Goal: Transaction & Acquisition: Purchase product/service

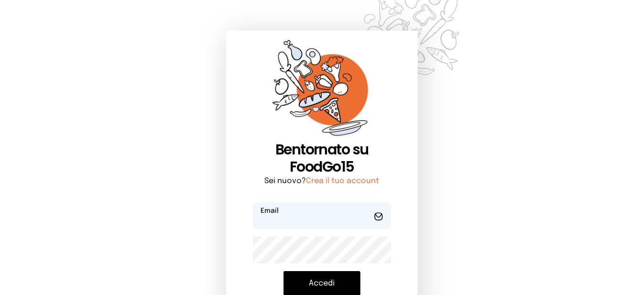
type input "**********"
click at [320, 285] on button "Accedi" at bounding box center [322, 283] width 77 height 25
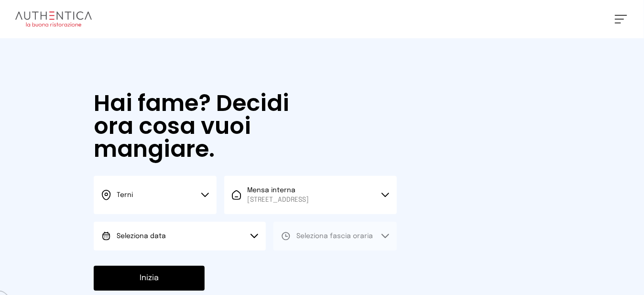
click at [181, 240] on button "Seleziona data" at bounding box center [180, 236] width 172 height 29
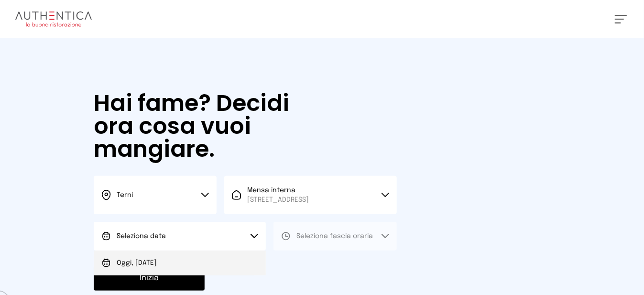
click at [200, 268] on li "Oggi, [DATE]" at bounding box center [180, 263] width 172 height 25
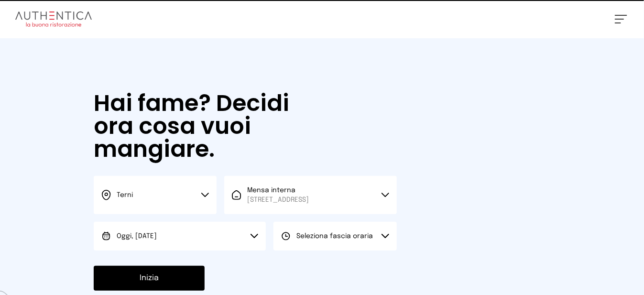
click at [325, 251] on button "Seleziona fascia oraria" at bounding box center [335, 236] width 123 height 29
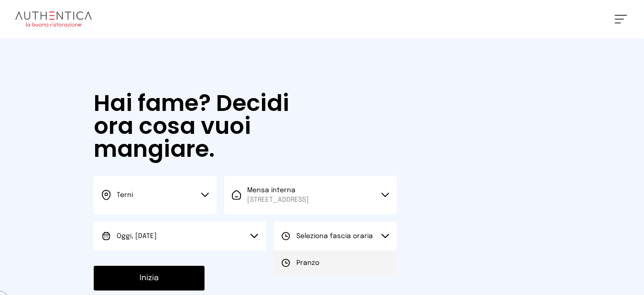
click at [328, 270] on li "Pranzo" at bounding box center [335, 263] width 123 height 25
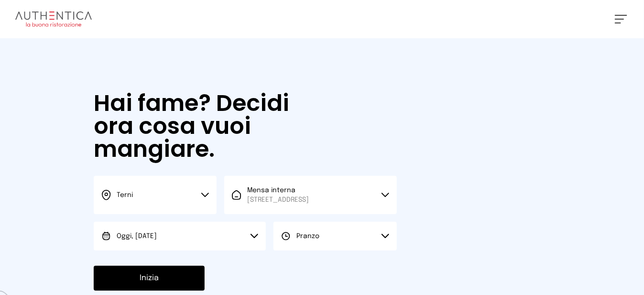
click at [185, 287] on button "Inizia" at bounding box center [149, 278] width 111 height 25
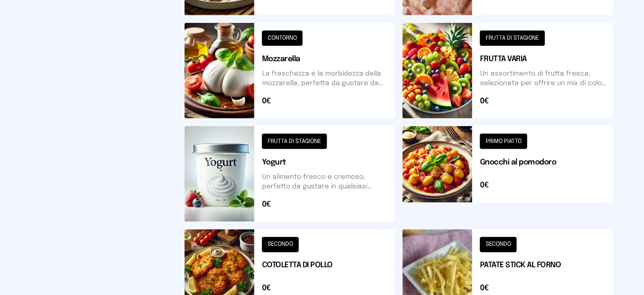
scroll to position [431, 0]
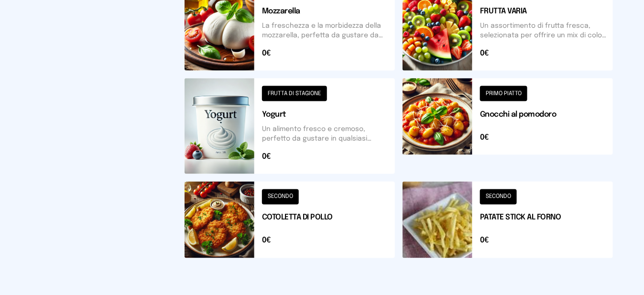
click at [236, 222] on button at bounding box center [290, 220] width 211 height 77
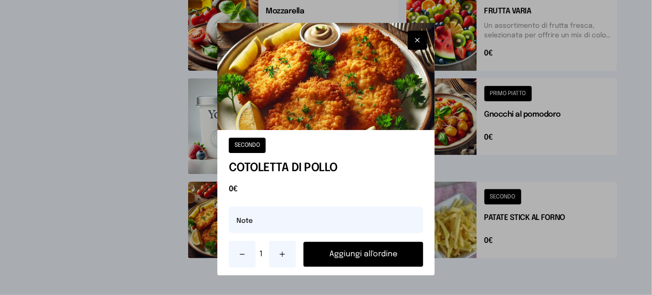
click at [372, 260] on button "Aggiungi all'ordine" at bounding box center [363, 254] width 120 height 25
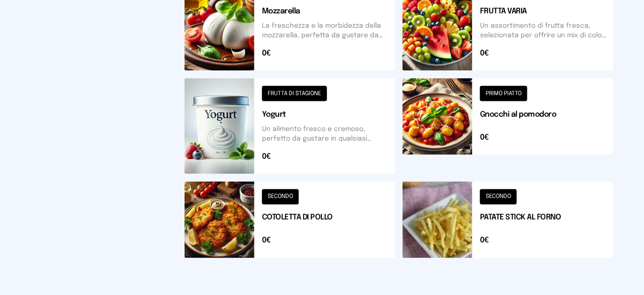
click at [461, 227] on button at bounding box center [508, 220] width 211 height 77
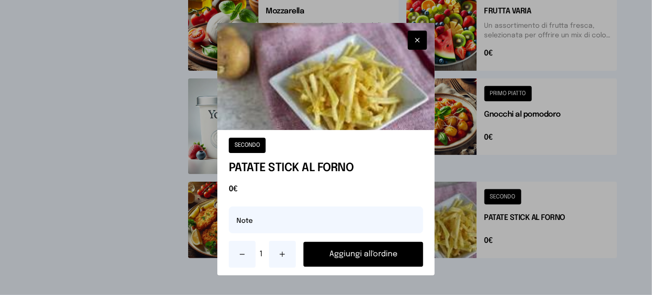
click at [400, 255] on button "Aggiungi all'ordine" at bounding box center [363, 254] width 120 height 25
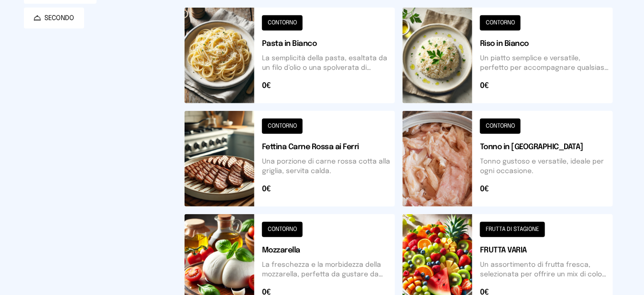
scroll to position [0, 0]
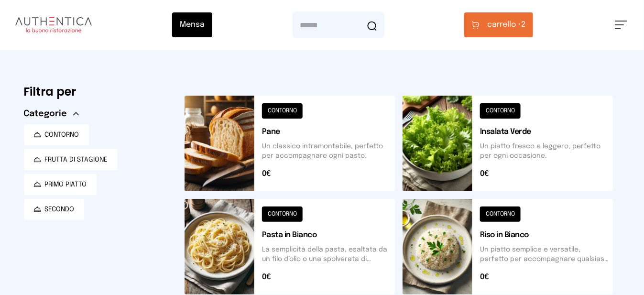
click at [493, 36] on button "carrello • 2" at bounding box center [499, 24] width 69 height 25
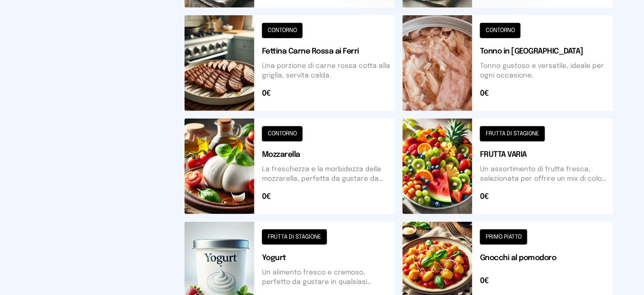
scroll to position [431, 0]
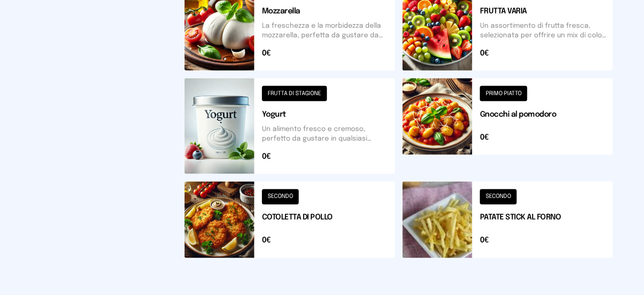
click at [492, 38] on button at bounding box center [508, 23] width 211 height 96
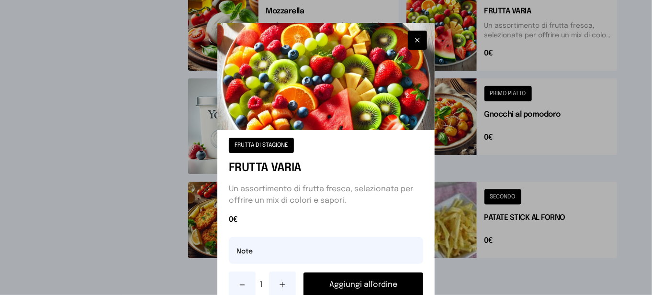
click at [400, 287] on button "Aggiungi all'ordine" at bounding box center [363, 285] width 120 height 25
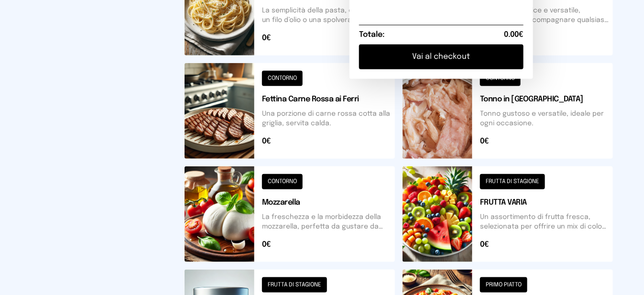
scroll to position [0, 0]
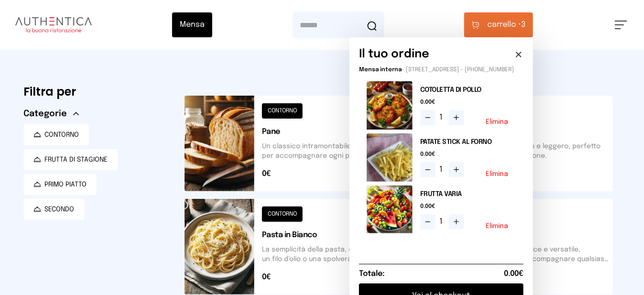
click at [241, 152] on button at bounding box center [290, 144] width 211 height 96
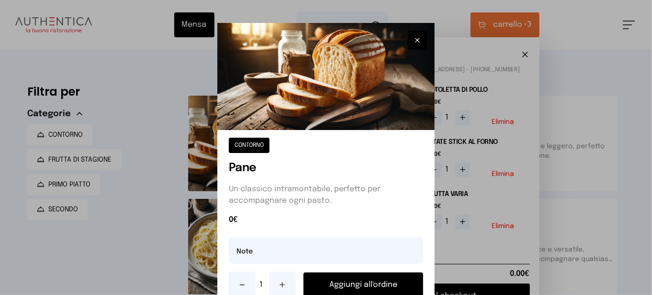
click at [344, 280] on button "Aggiungi all'ordine" at bounding box center [363, 285] width 120 height 25
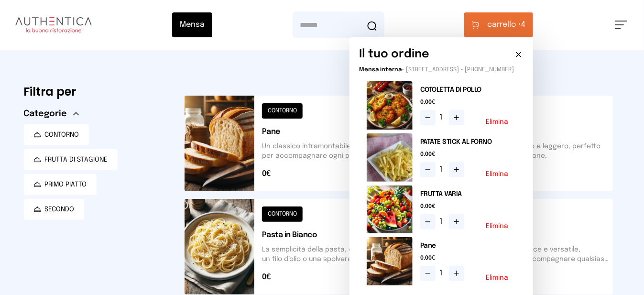
scroll to position [144, 0]
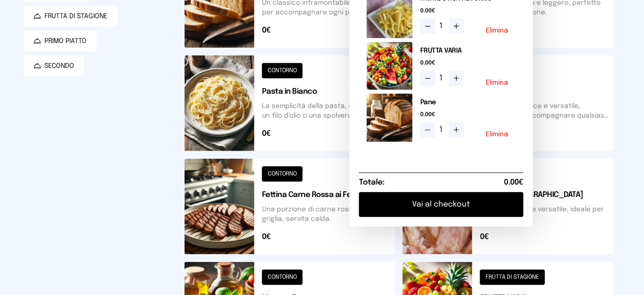
click at [509, 214] on button "Vai al checkout" at bounding box center [441, 204] width 165 height 25
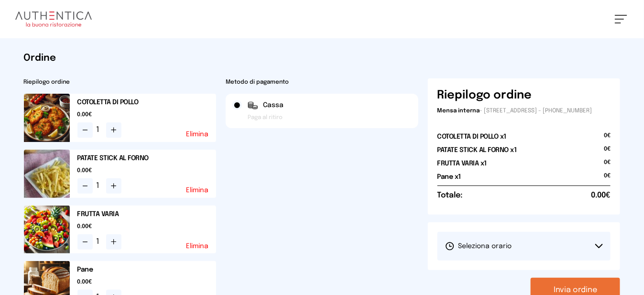
click at [559, 261] on button "Seleziona orario" at bounding box center [525, 246] width 174 height 29
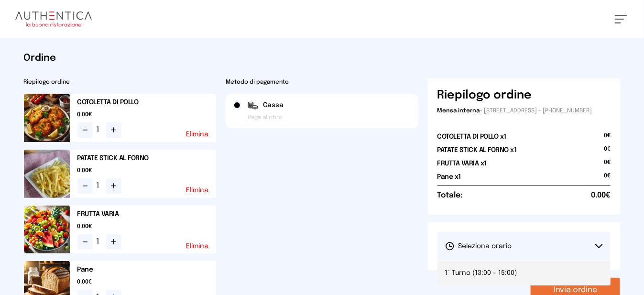
click at [546, 276] on li "1° Turno (13:00 - 15:00)" at bounding box center [525, 273] width 174 height 25
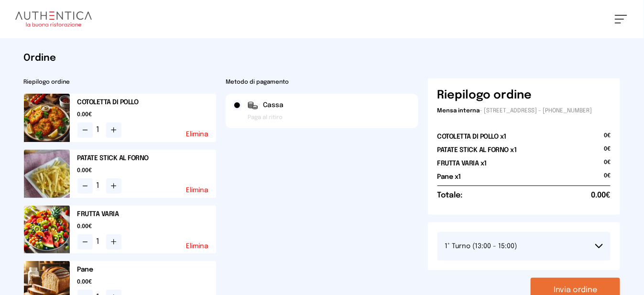
click at [552, 291] on button "Invia ordine" at bounding box center [575, 290] width 89 height 25
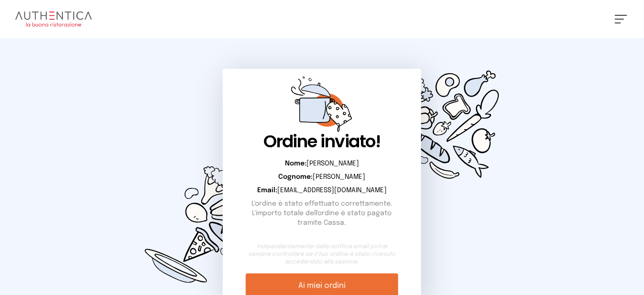
click at [618, 23] on span at bounding box center [618, 22] width 6 height 1
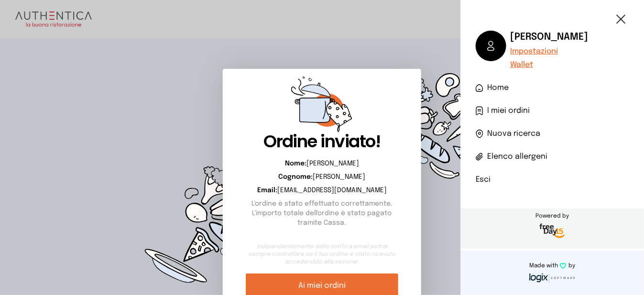
click at [481, 183] on li "Esci" at bounding box center [552, 179] width 153 height 11
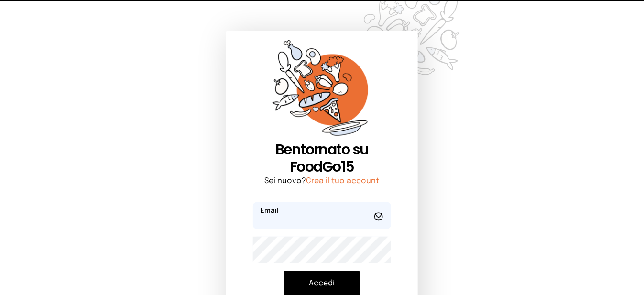
type input "**********"
